Goal: Task Accomplishment & Management: Manage account settings

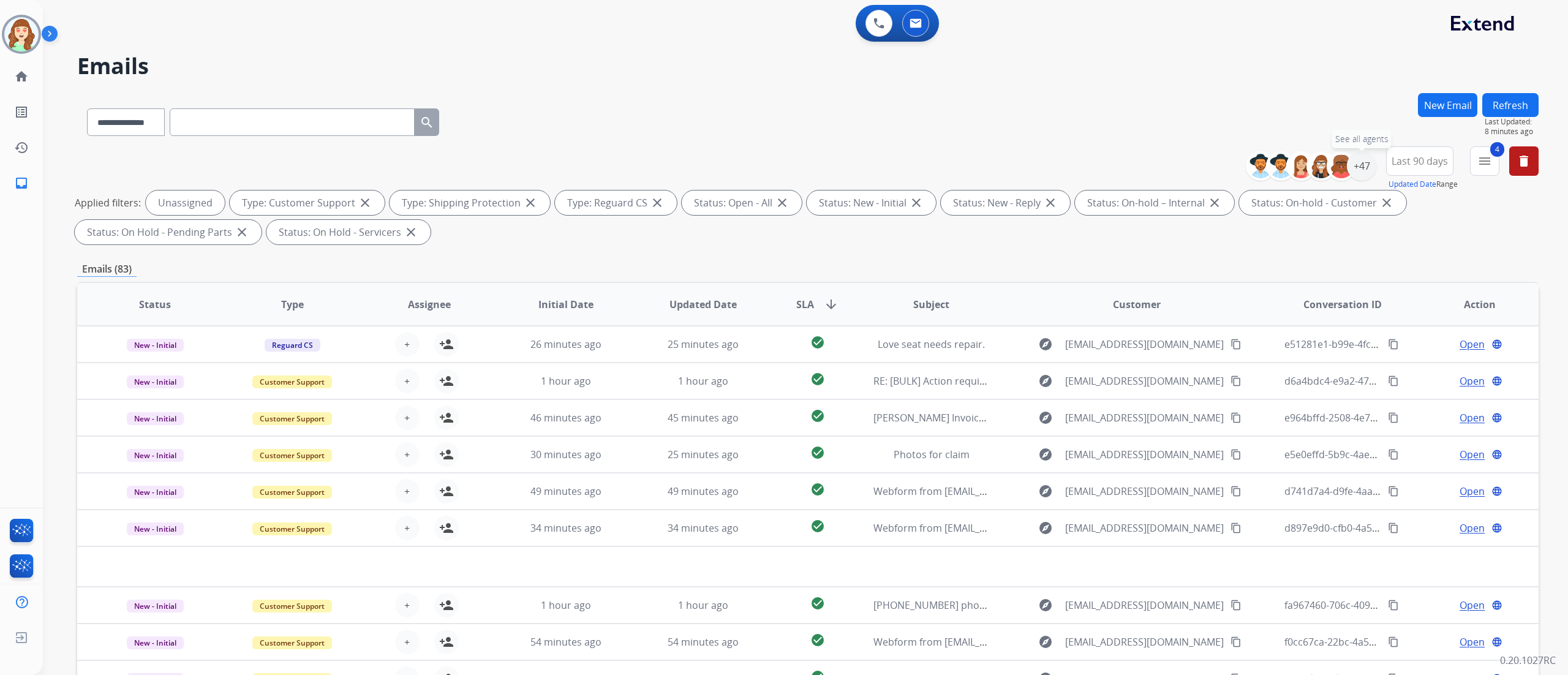
select select "**********"
click at [1358, 169] on div "+47" at bounding box center [1362, 166] width 29 height 29
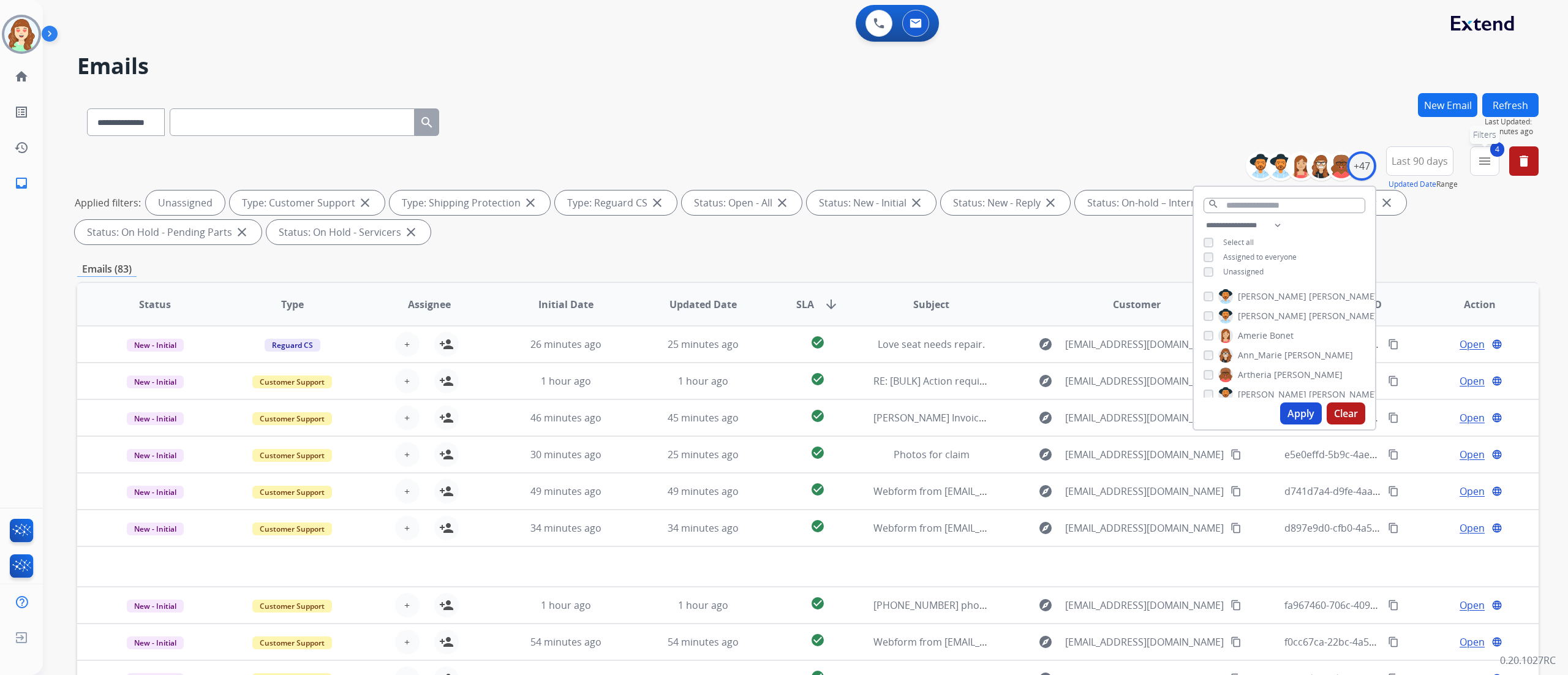
click at [1489, 166] on mat-icon "menu" at bounding box center [1485, 161] width 15 height 15
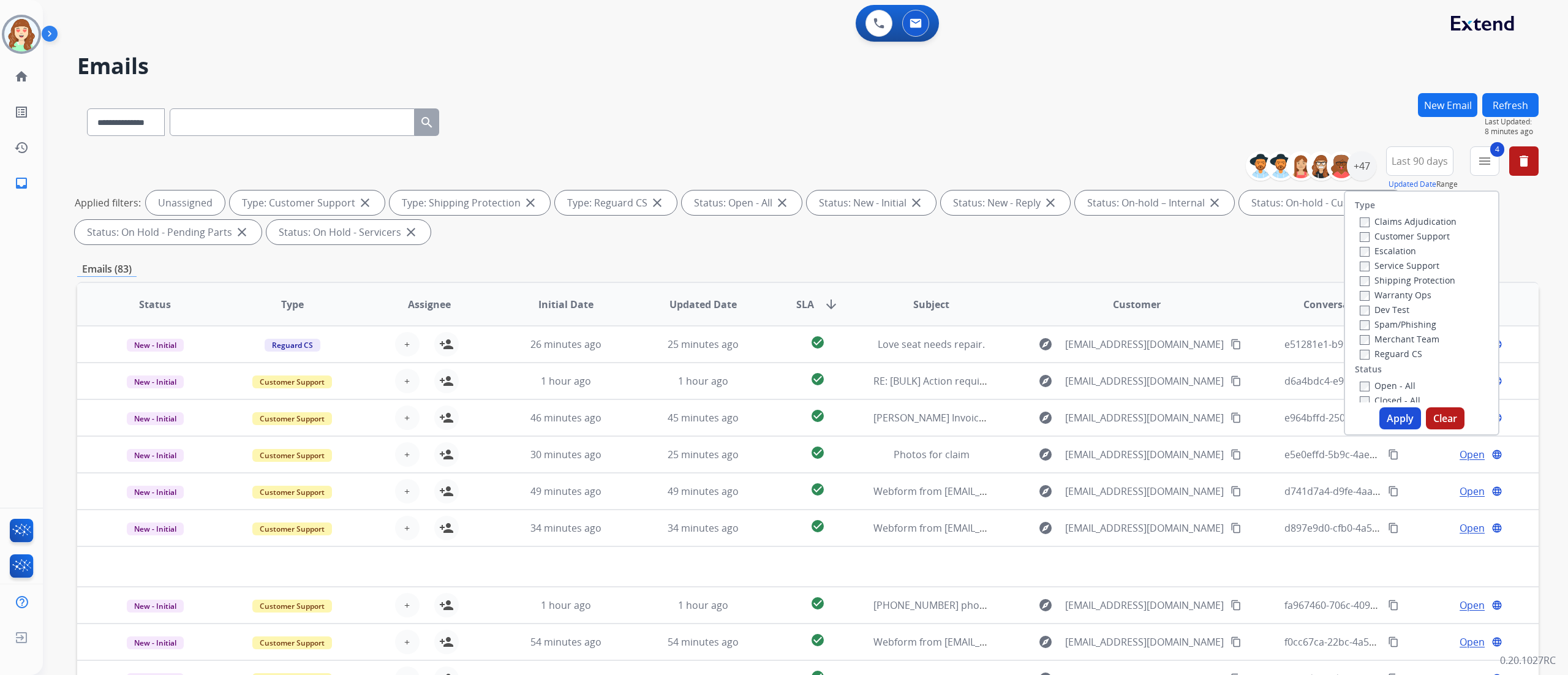
click at [1360, 380] on label "Open - All" at bounding box center [1388, 386] width 56 height 12
click at [1395, 413] on button "Apply" at bounding box center [1400, 418] width 42 height 22
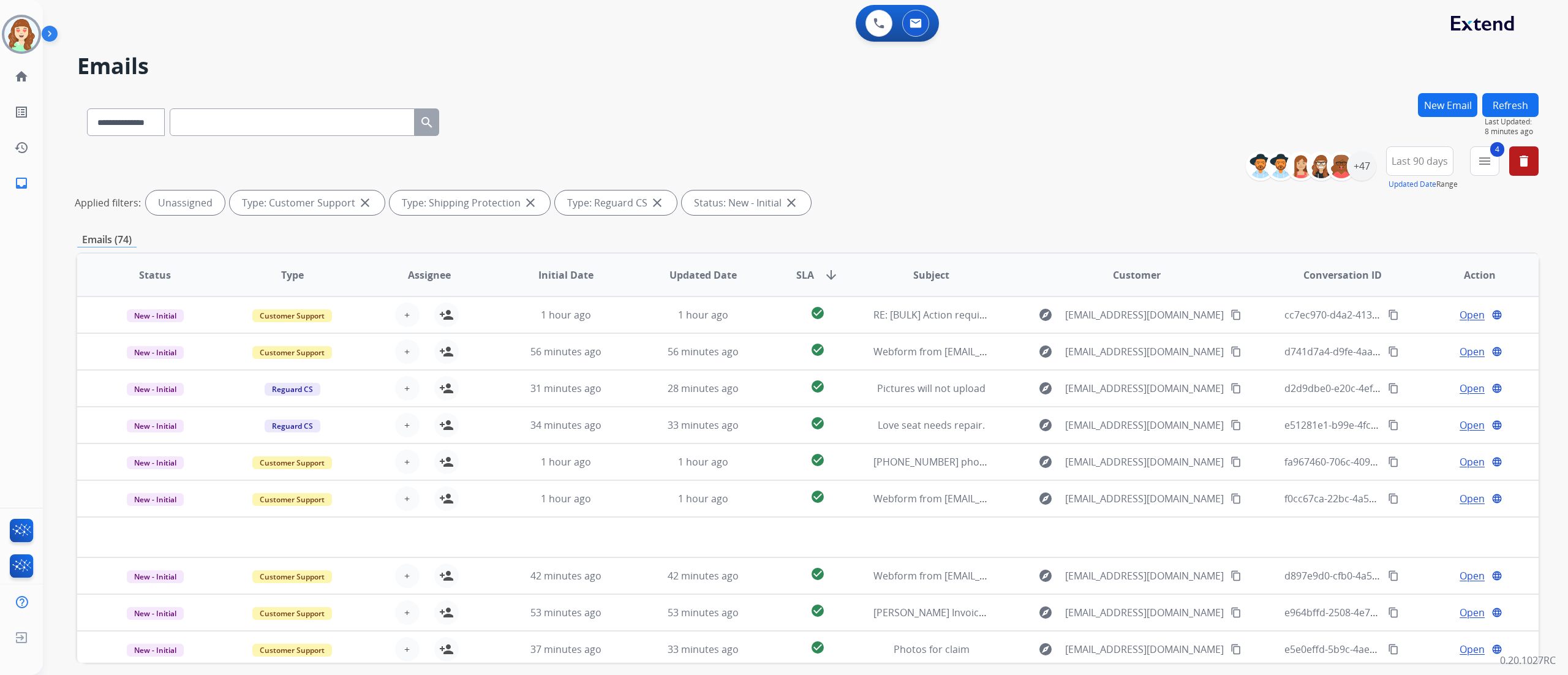
click at [309, 36] on div "0 Voice Interactions 0 Email Interactions" at bounding box center [798, 24] width 1481 height 39
click at [1489, 171] on button "4 menu Filters" at bounding box center [1485, 161] width 29 height 29
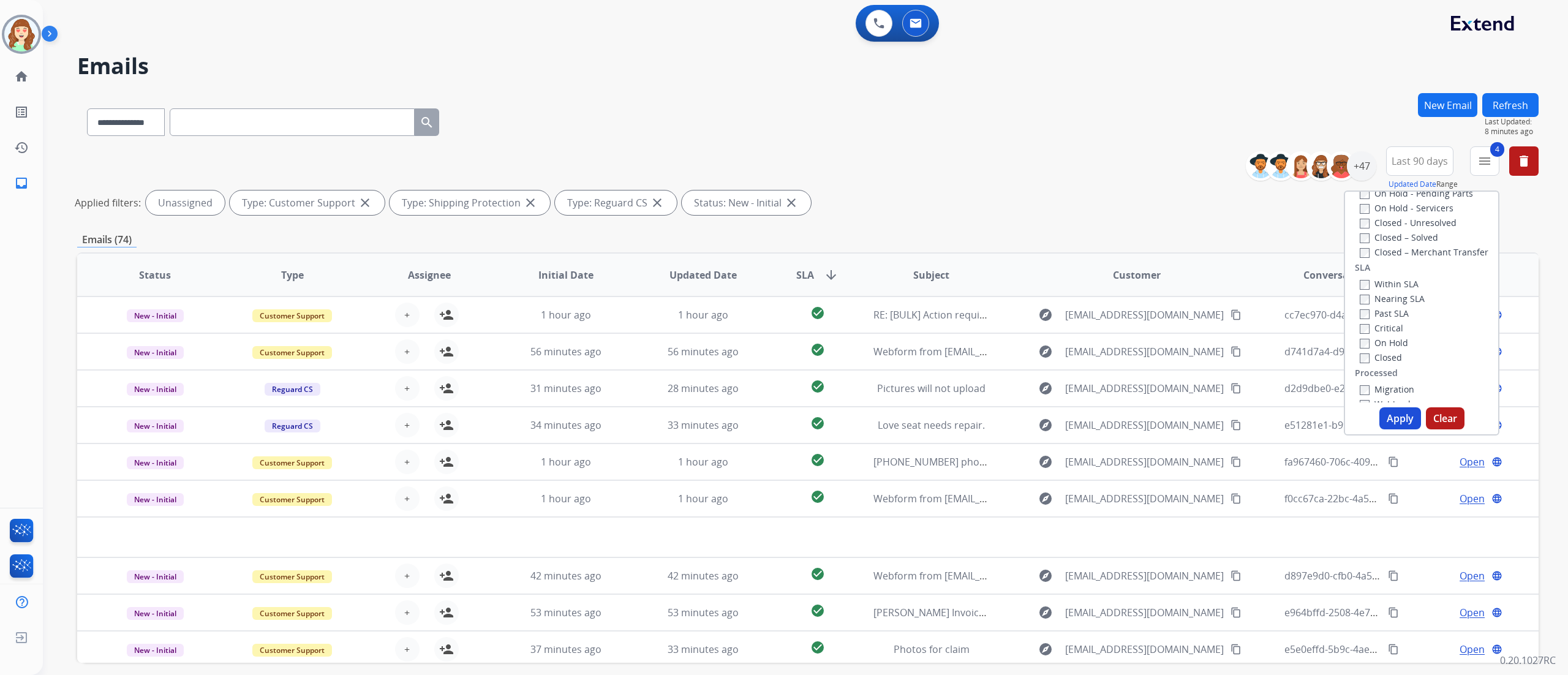
scroll to position [283, 0]
click at [1396, 413] on button "Apply" at bounding box center [1400, 418] width 42 height 22
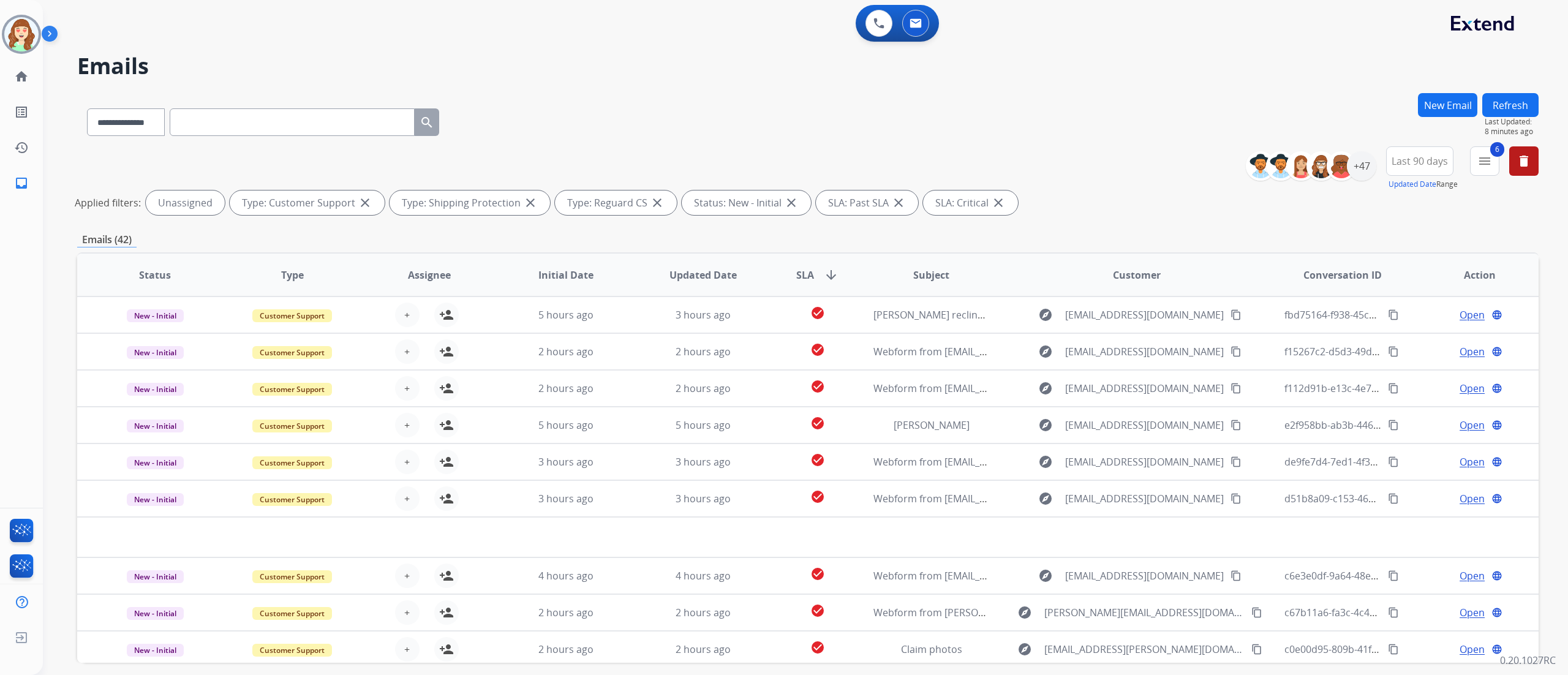
click at [817, 268] on span "SLA arrow_downward" at bounding box center [817, 275] width 43 height 15
click at [1352, 162] on div "+47" at bounding box center [1362, 166] width 29 height 29
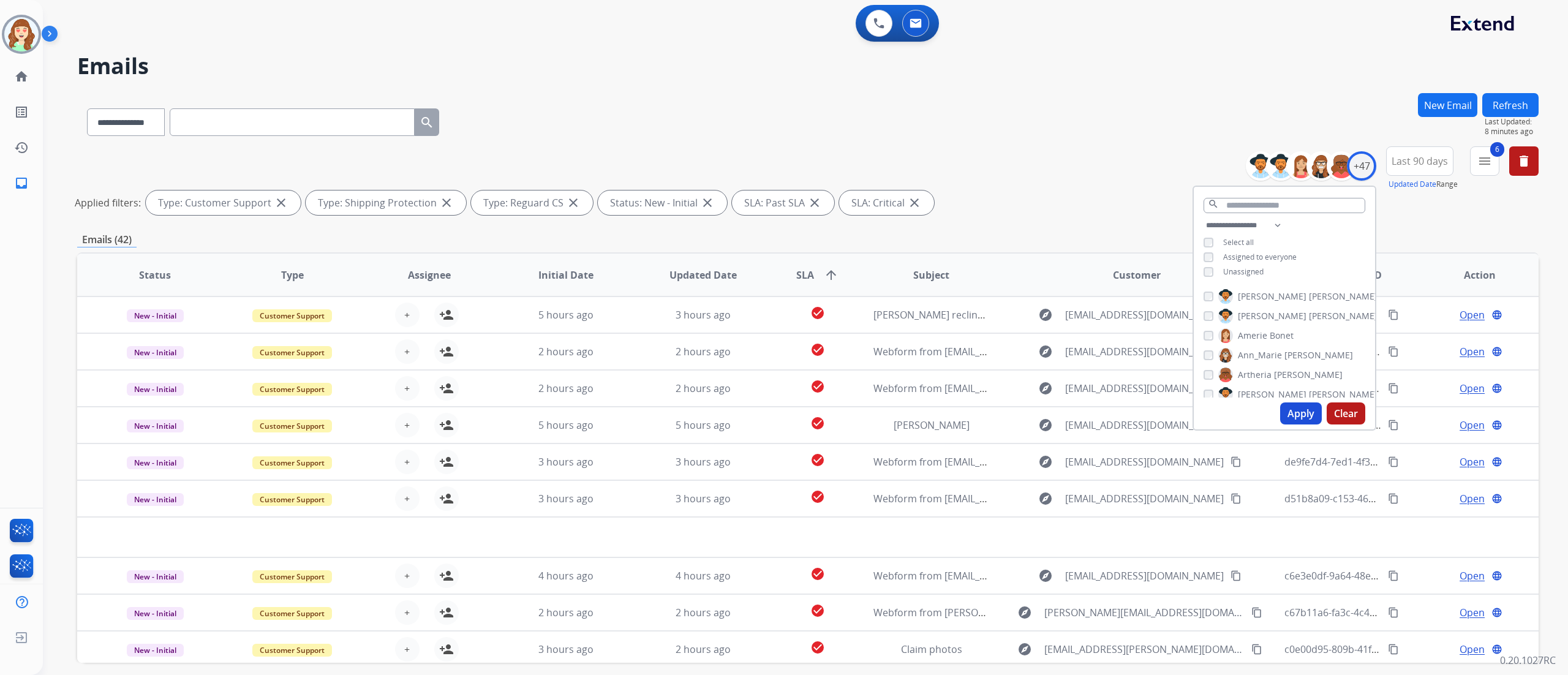
click at [1199, 256] on div "**********" at bounding box center [1284, 250] width 181 height 64
click at [1212, 259] on div "Assigned to everyone" at bounding box center [1250, 257] width 93 height 10
click at [1305, 401] on div "Apply Clear" at bounding box center [1284, 413] width 181 height 32
click at [1300, 411] on button "Apply" at bounding box center [1301, 413] width 42 height 22
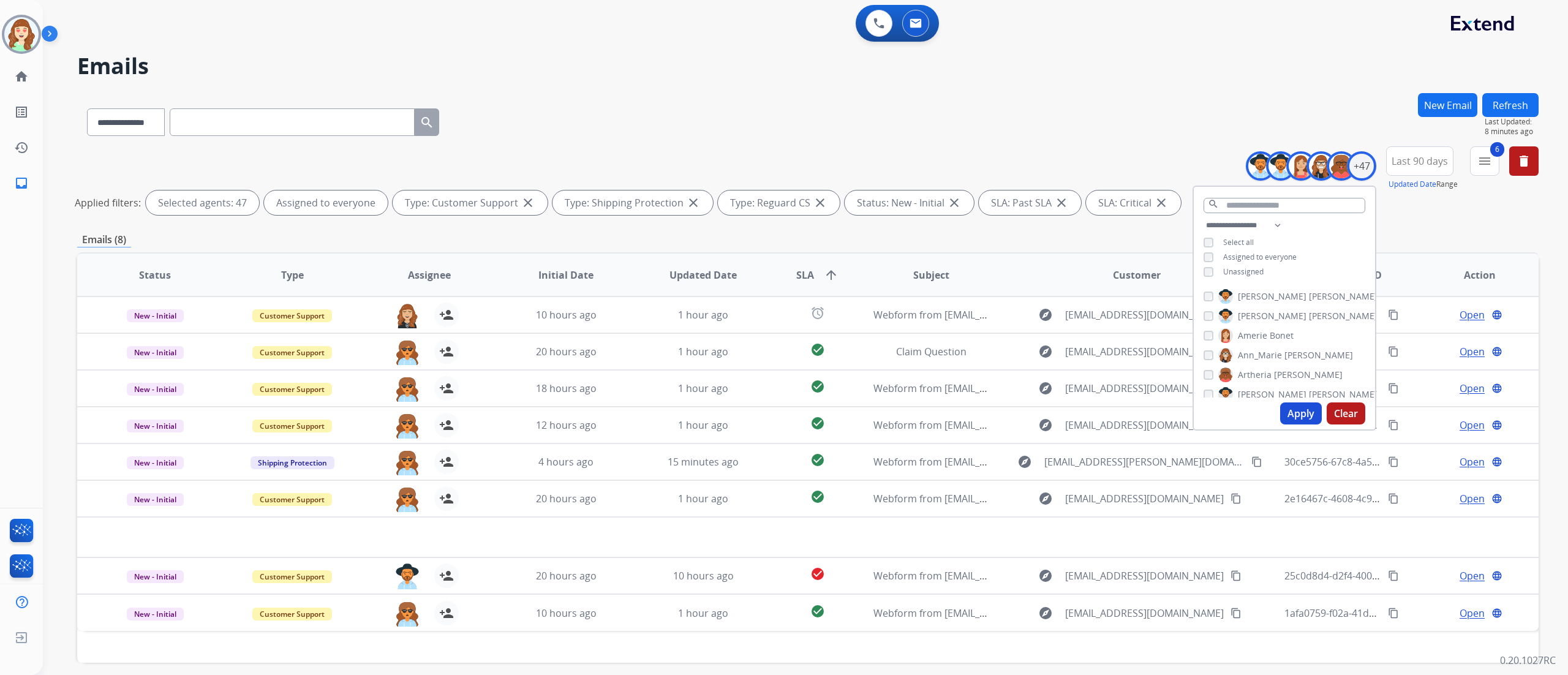
scroll to position [51, 0]
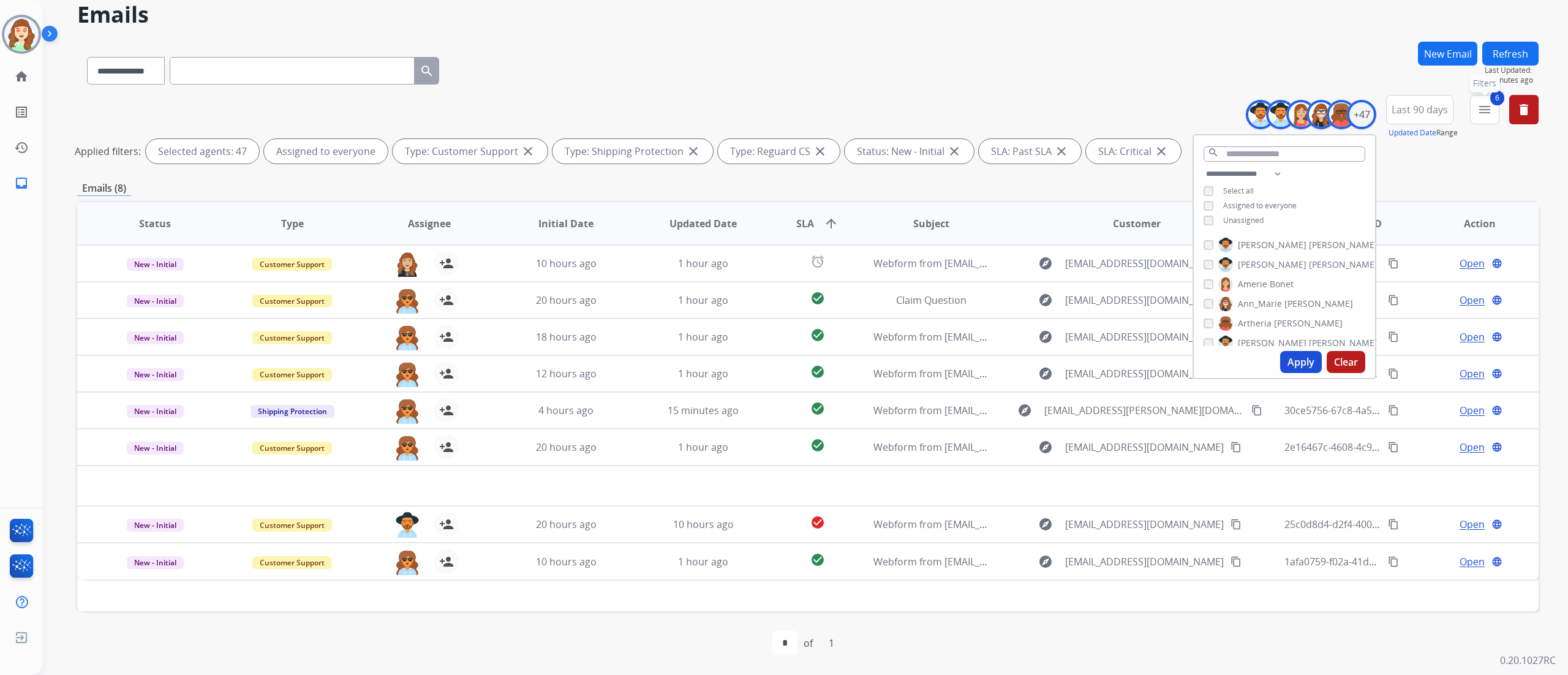
click at [1490, 122] on button "6 menu Filters" at bounding box center [1485, 110] width 29 height 29
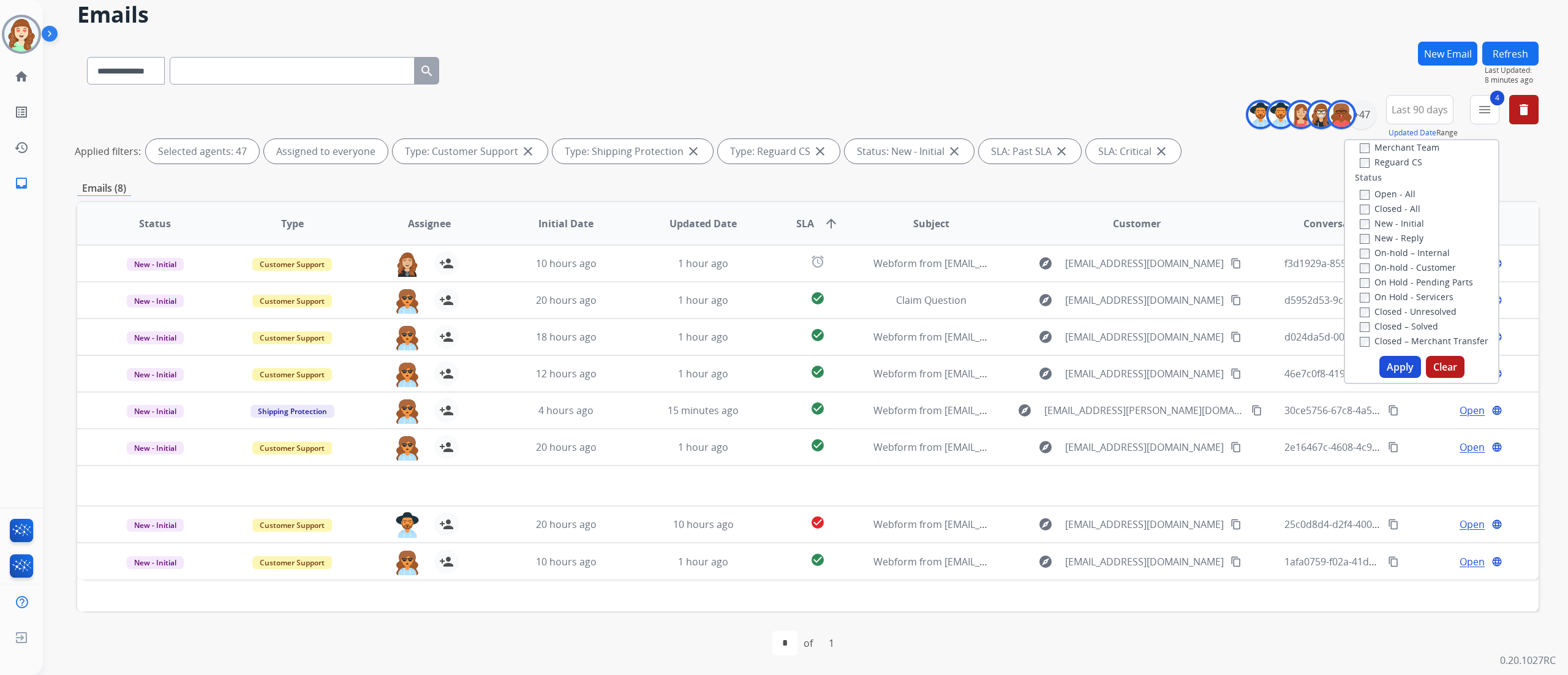
scroll to position [126, 0]
click at [1404, 371] on button "Apply" at bounding box center [1400, 367] width 42 height 22
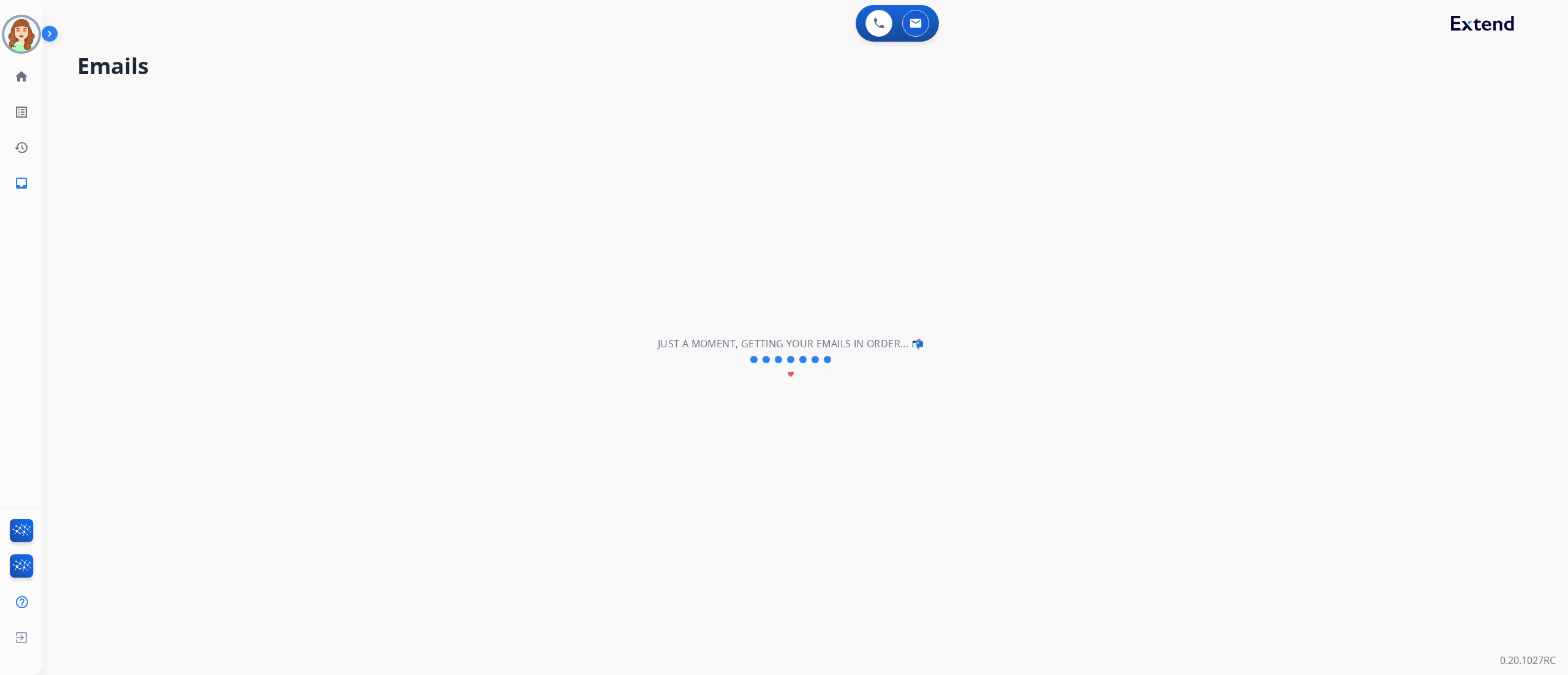
scroll to position [0, 0]
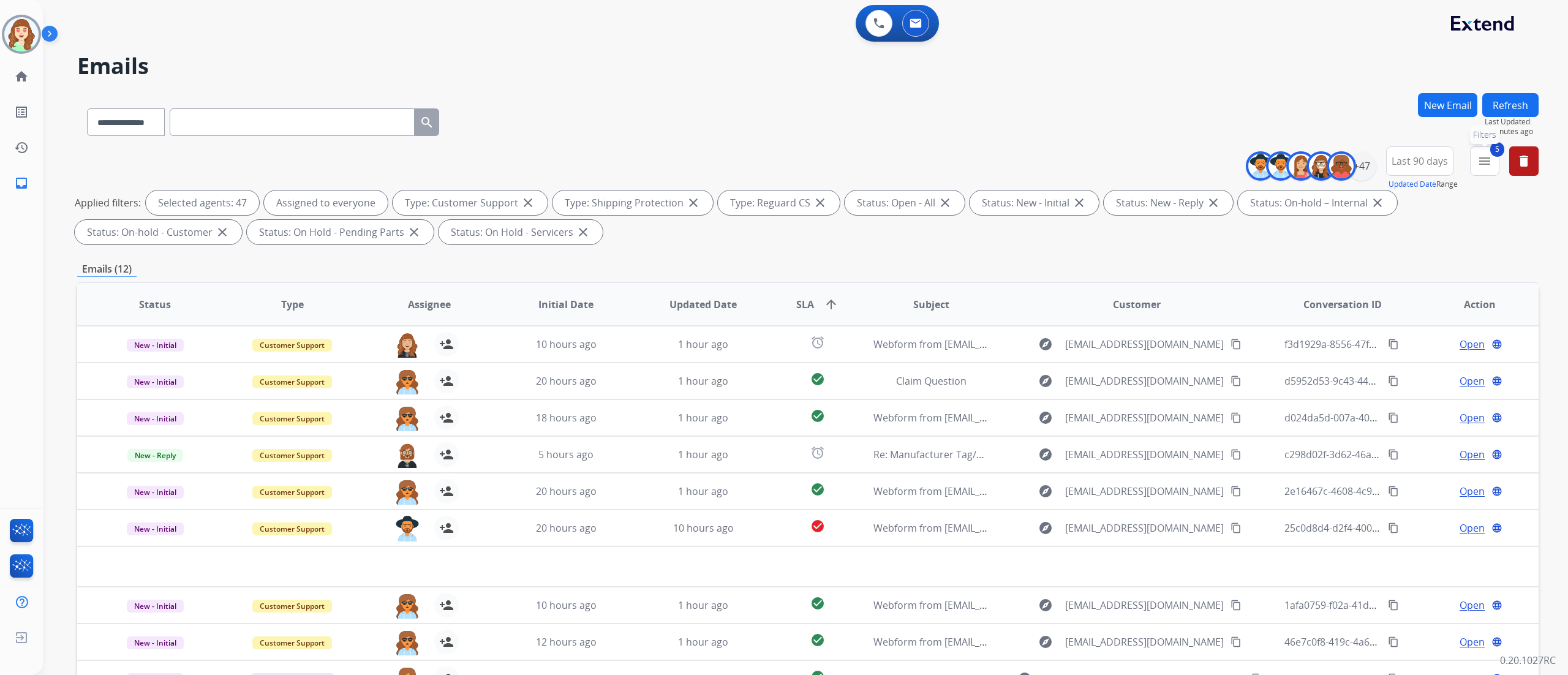
click at [1481, 161] on mat-icon "menu" at bounding box center [1485, 161] width 15 height 15
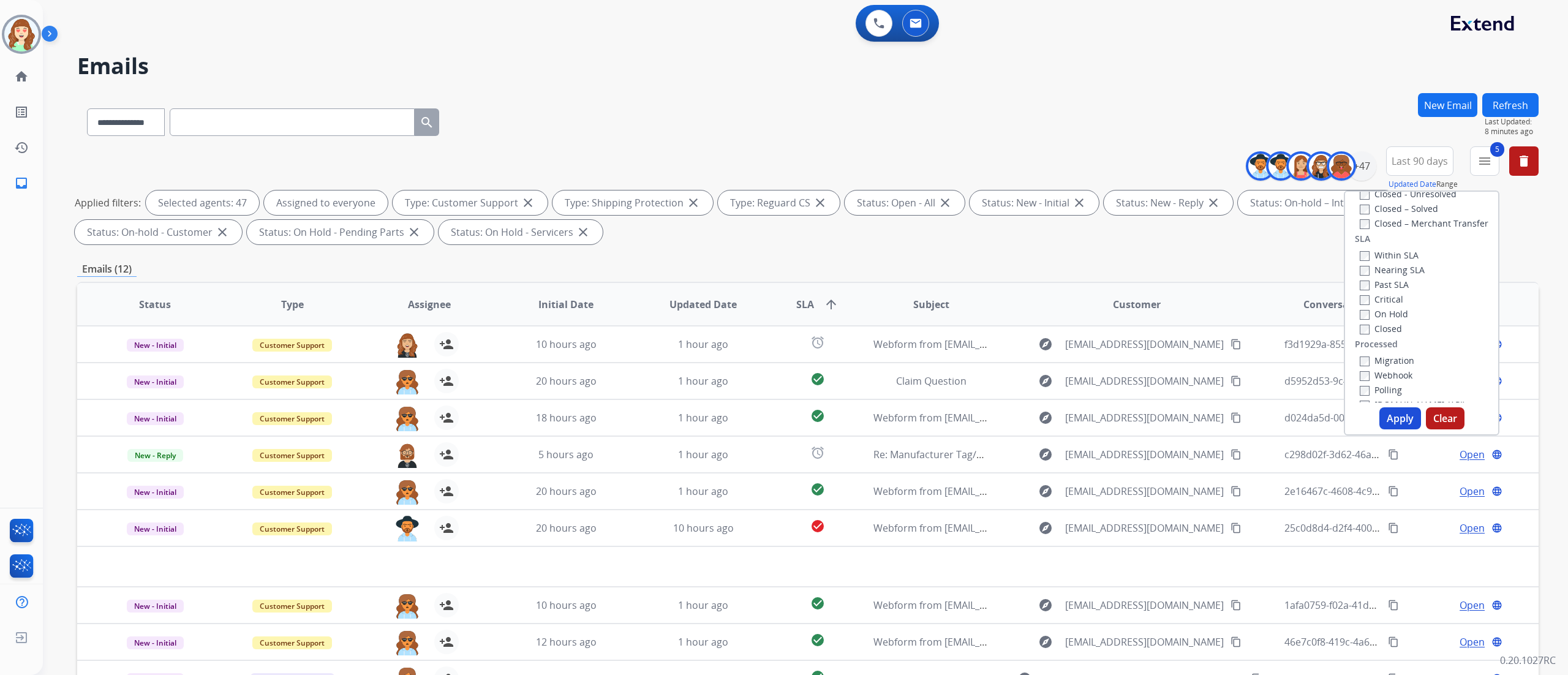
scroll to position [322, 0]
click at [1395, 418] on button "Apply" at bounding box center [1400, 418] width 42 height 22
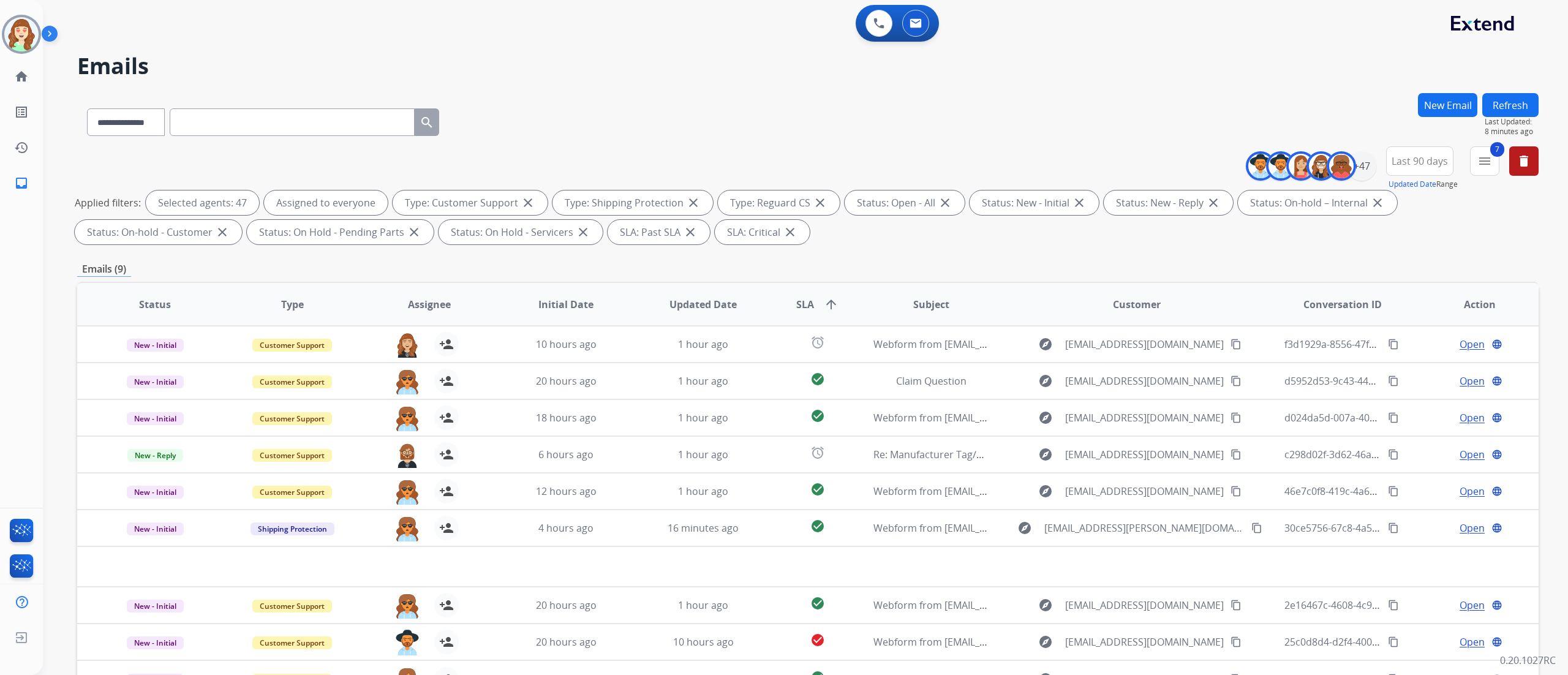
click at [811, 292] on th "SLA arrow_upward" at bounding box center [808, 304] width 92 height 43
click at [809, 311] on th "SLA arrow_upward" at bounding box center [808, 304] width 92 height 43
click at [832, 301] on mat-icon "arrow_upward" at bounding box center [831, 304] width 15 height 15
drag, startPoint x: 279, startPoint y: 58, endPoint x: 287, endPoint y: 64, distance: 10.0
click at [279, 58] on h2 "Emails" at bounding box center [808, 66] width 1462 height 24
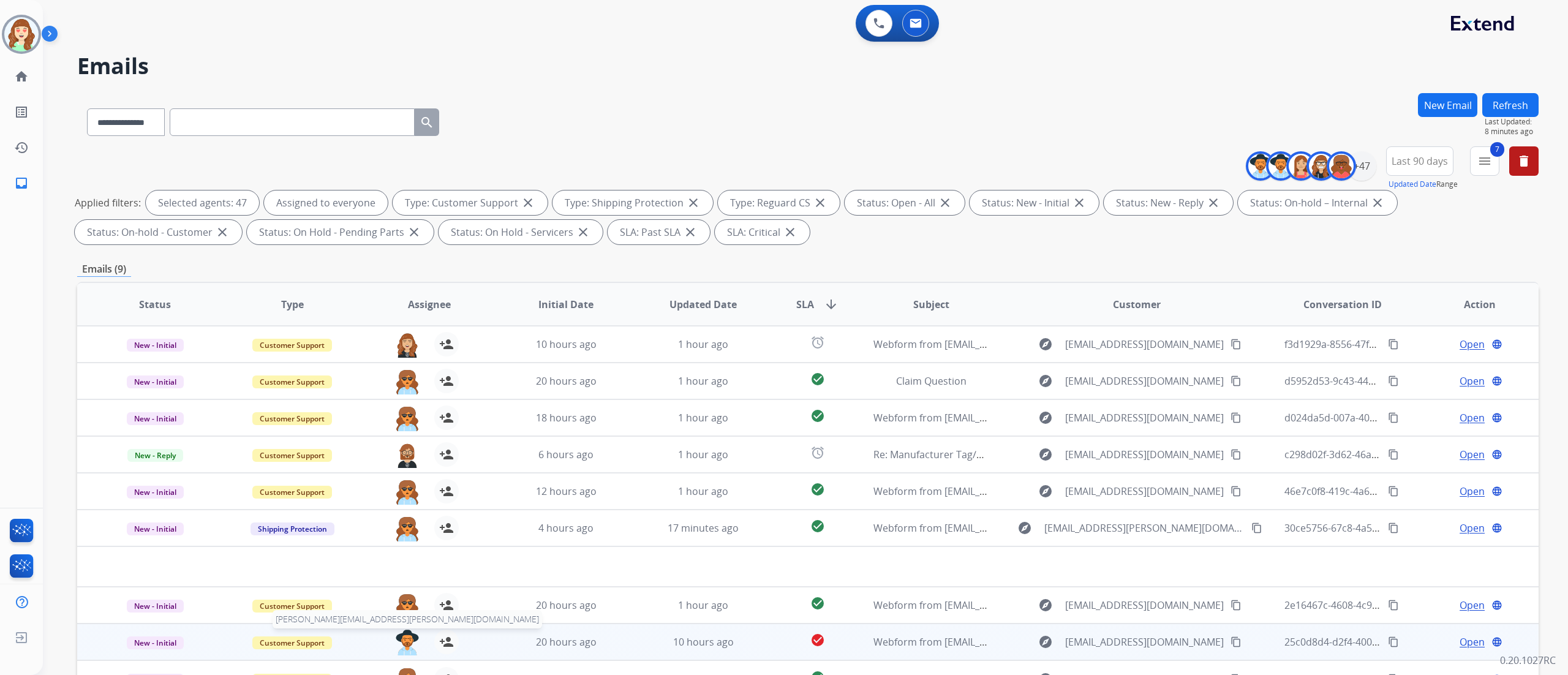
click at [402, 643] on img at bounding box center [407, 642] width 24 height 26
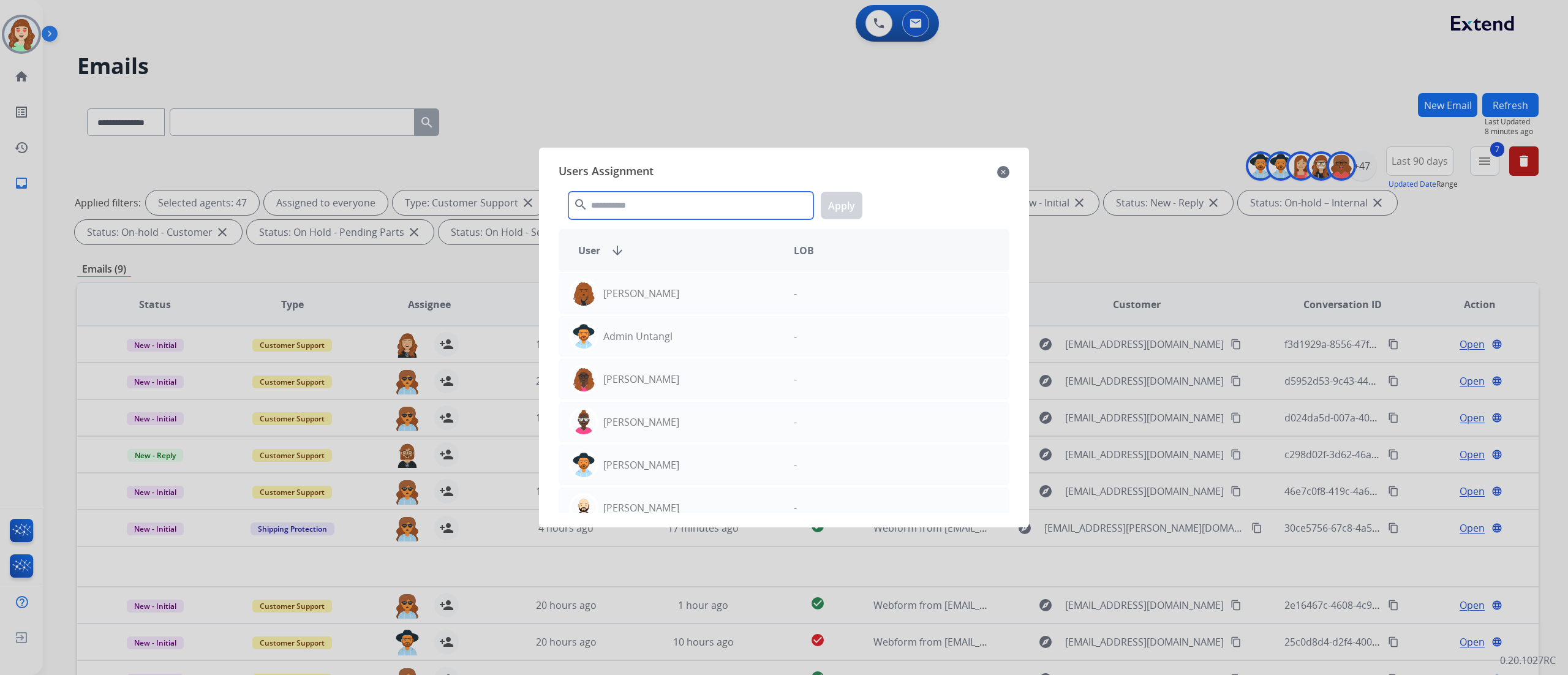
click at [721, 197] on input "text" at bounding box center [691, 206] width 245 height 28
type input "***"
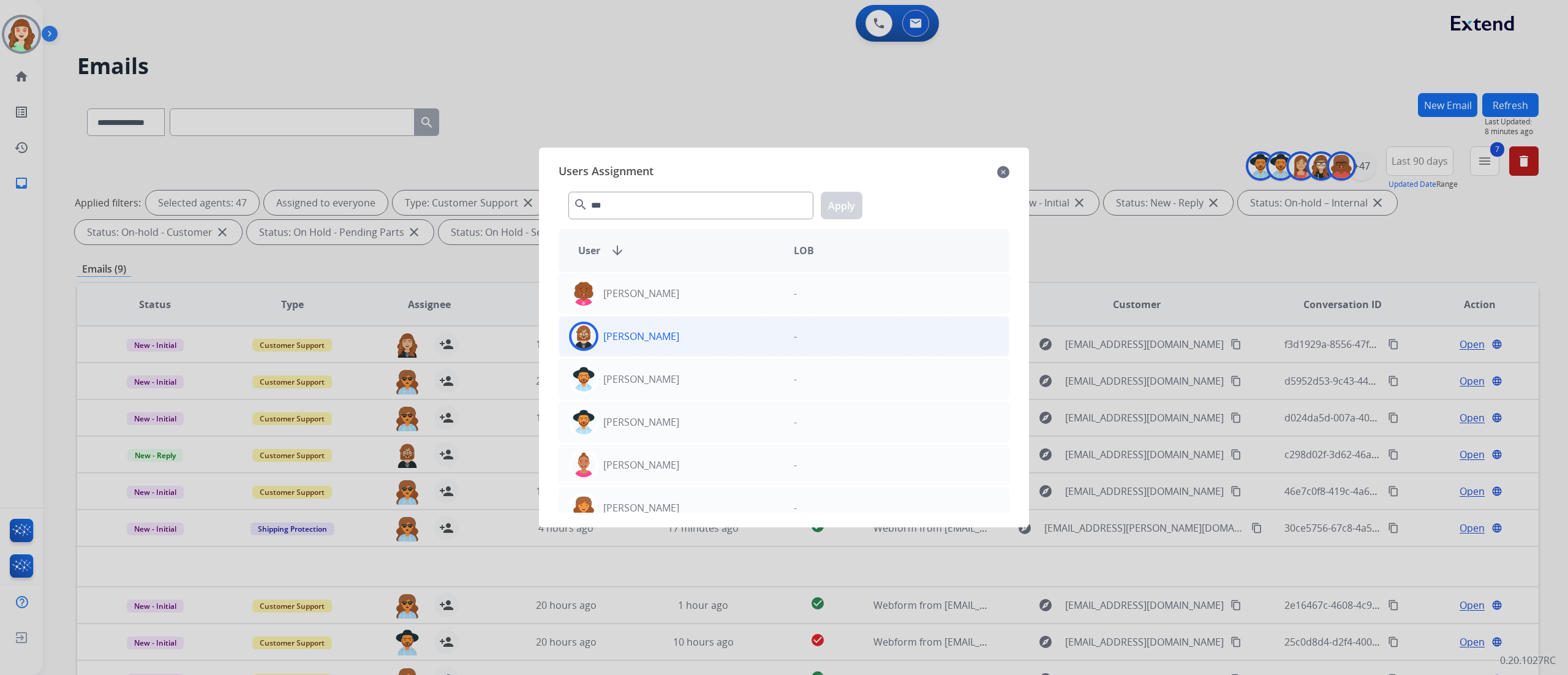
click at [762, 338] on div "[PERSON_NAME]" at bounding box center [671, 336] width 225 height 29
click at [836, 207] on button "Apply" at bounding box center [842, 206] width 42 height 28
click at [638, 339] on p "[PERSON_NAME]" at bounding box center [641, 336] width 76 height 15
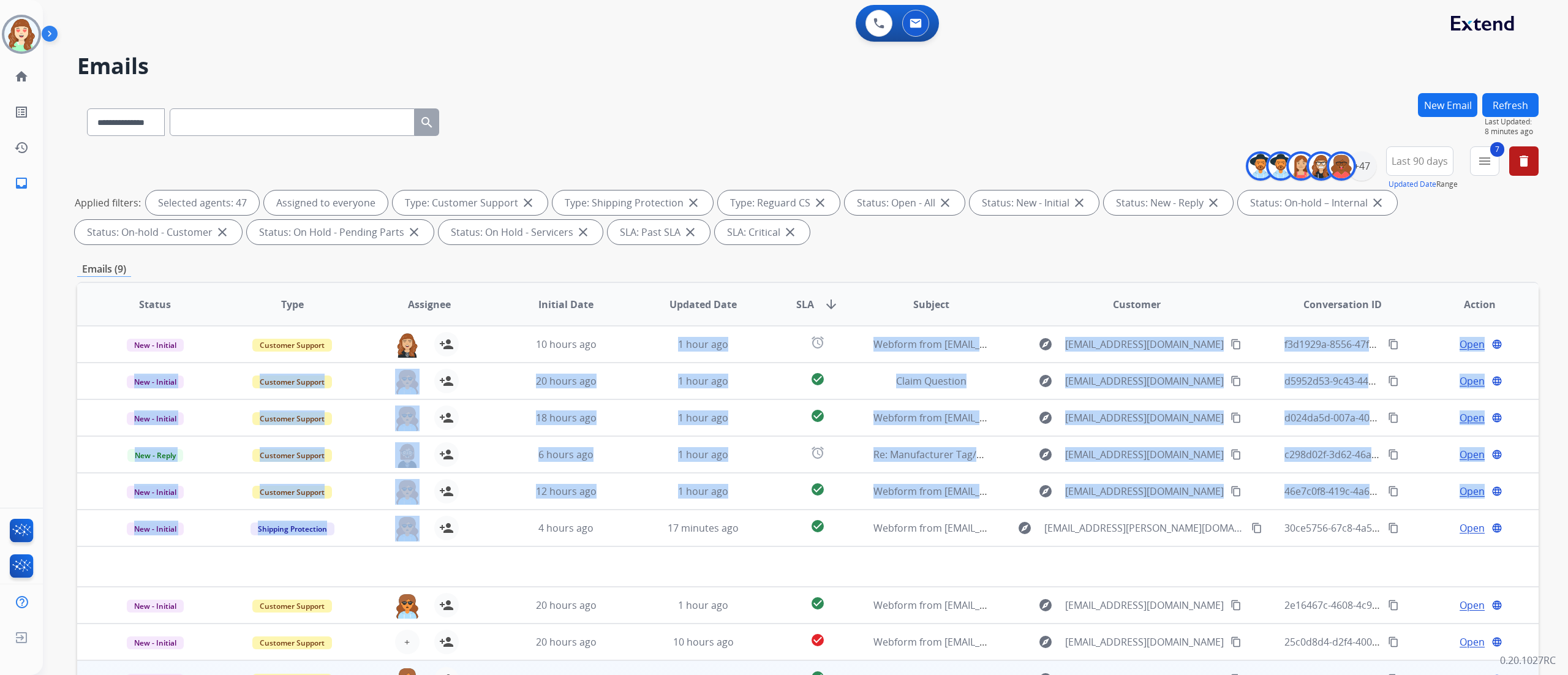
drag, startPoint x: 658, startPoint y: 328, endPoint x: 367, endPoint y: 675, distance: 452.9
click at [367, 674] on table "Status Type Assignee Initial Date Updated Date SLA arrow_downward Subject Custo…" at bounding box center [808, 490] width 1462 height 414
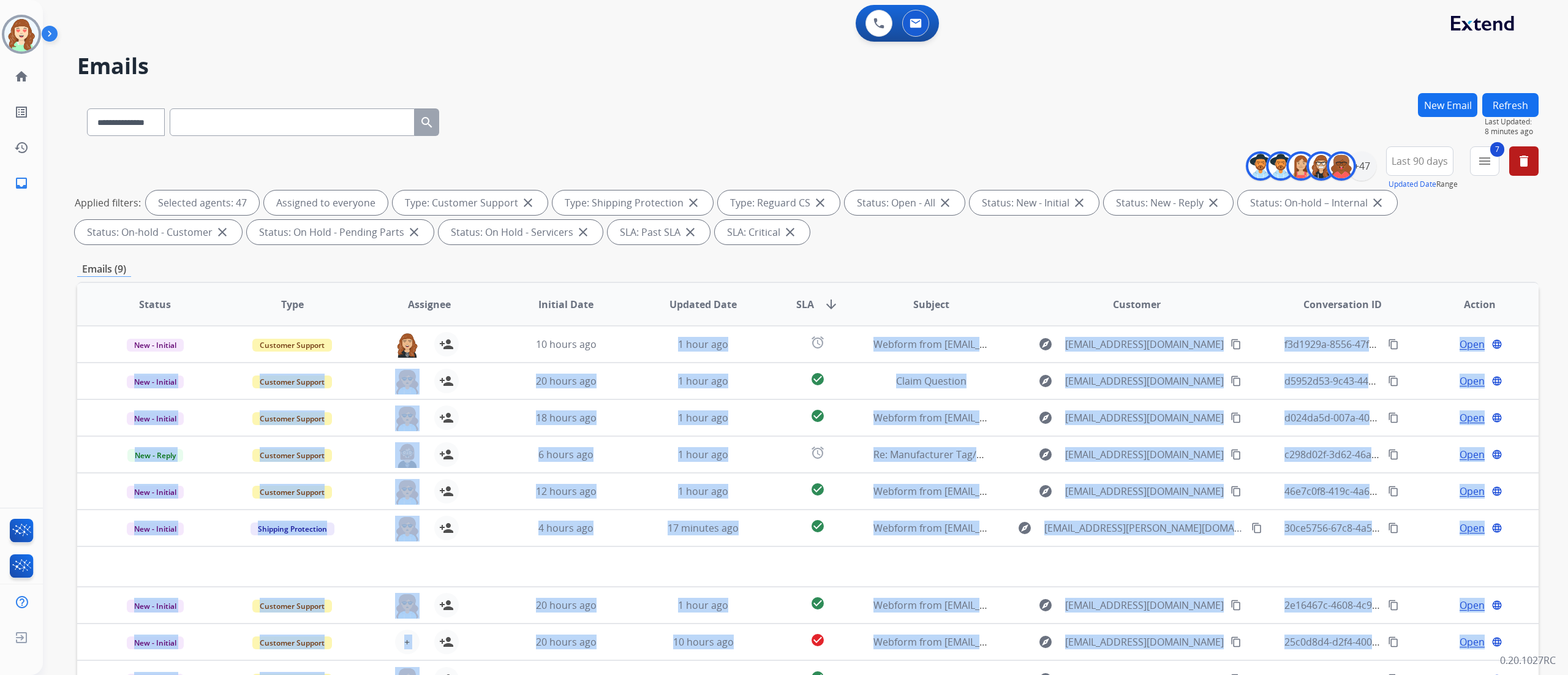
click at [1064, 85] on div "**********" at bounding box center [790, 381] width 1496 height 675
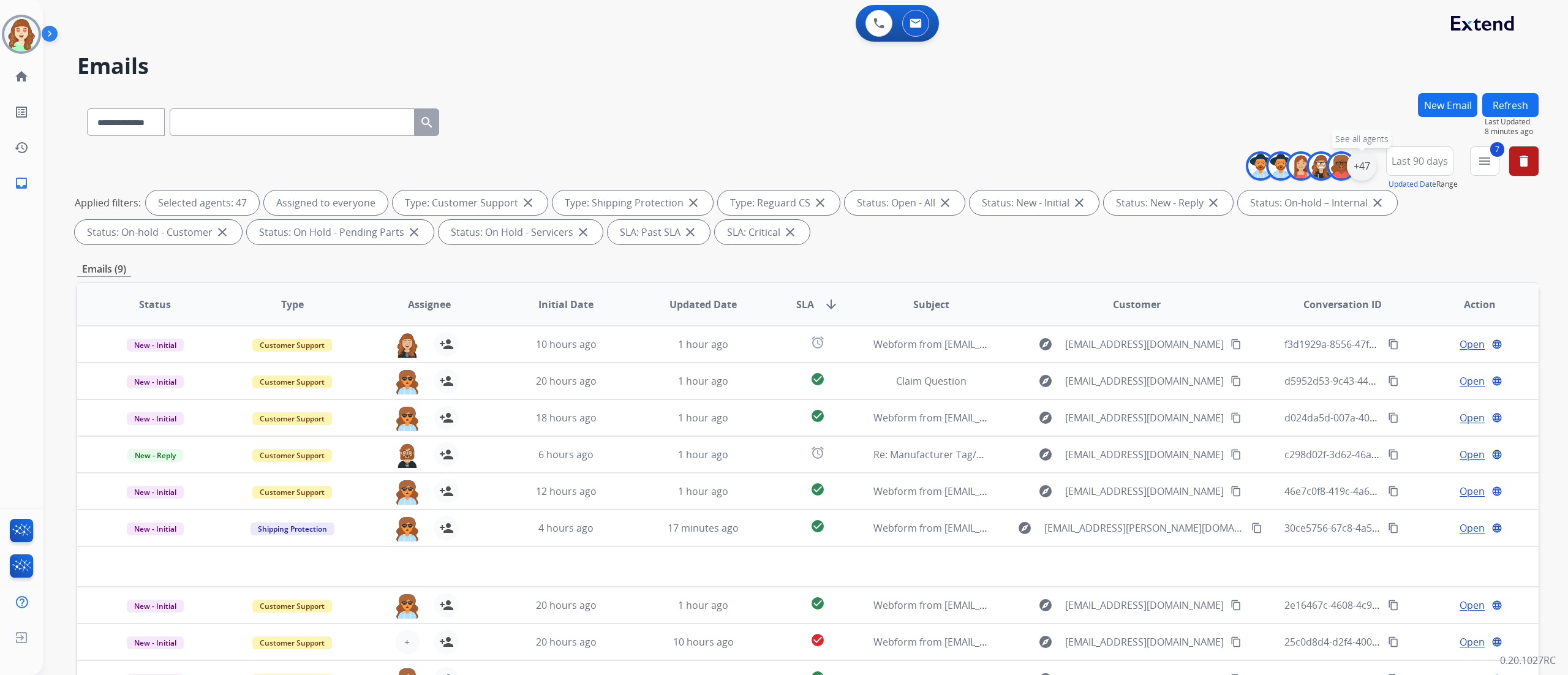
click at [1365, 158] on div "+47" at bounding box center [1362, 166] width 29 height 29
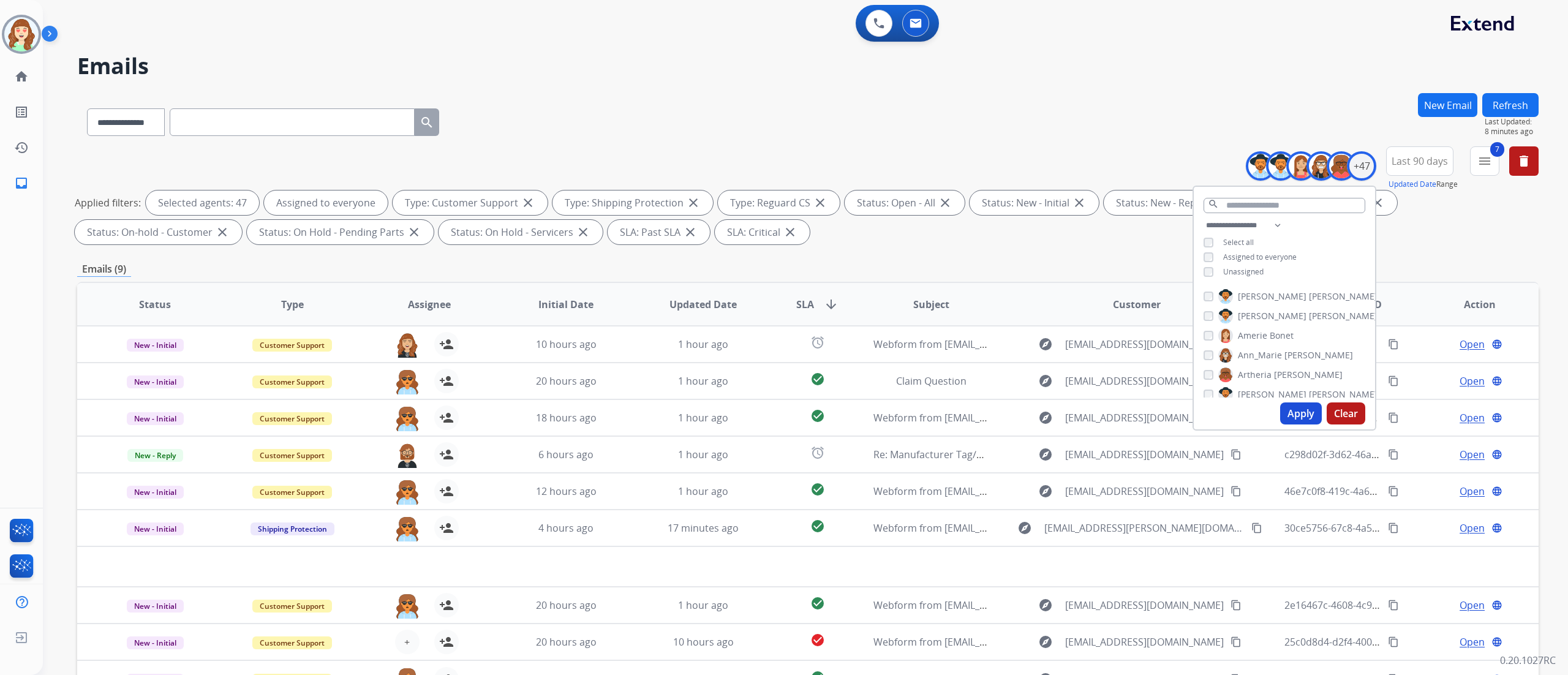
click at [1300, 413] on button "Apply" at bounding box center [1301, 413] width 42 height 22
click at [1566, 512] on div "**********" at bounding box center [805, 337] width 1525 height 675
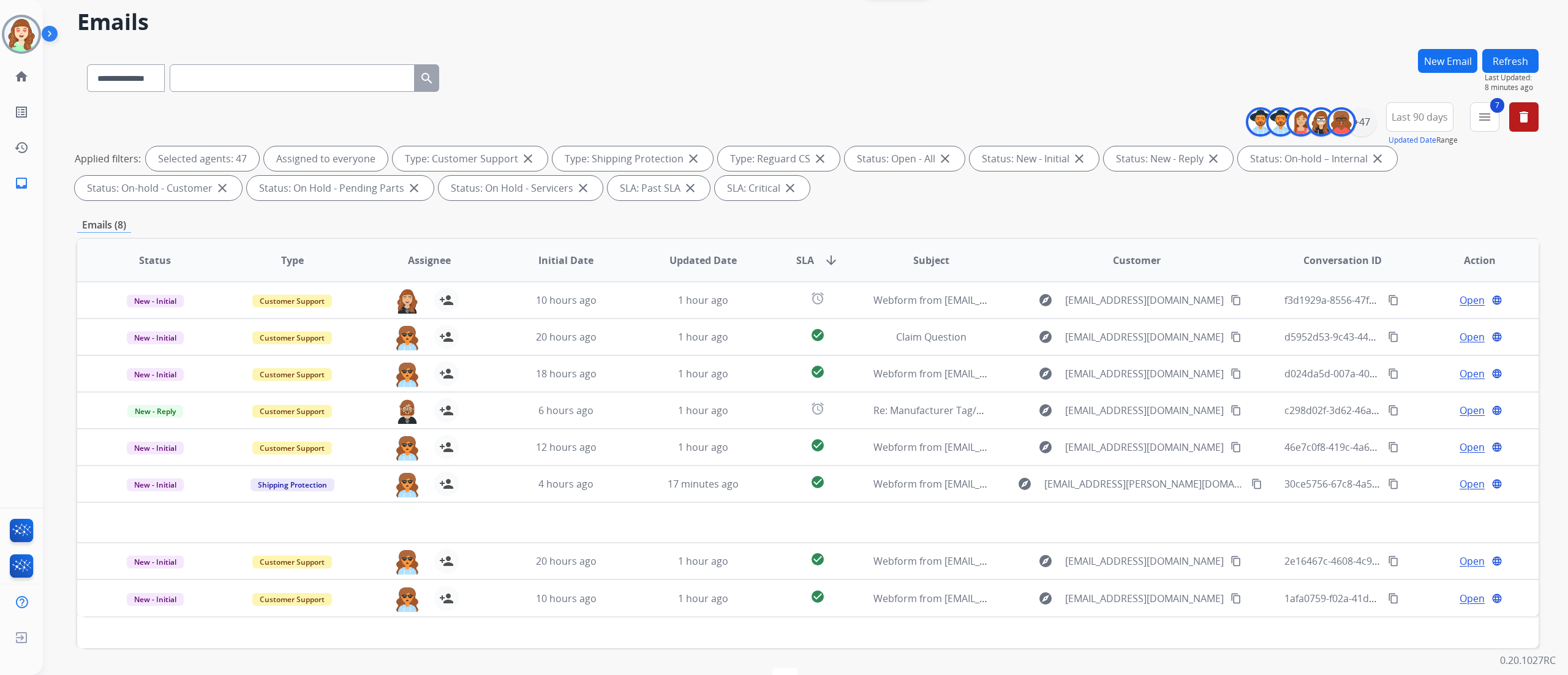
scroll to position [49, 0]
